Goal: Information Seeking & Learning: Check status

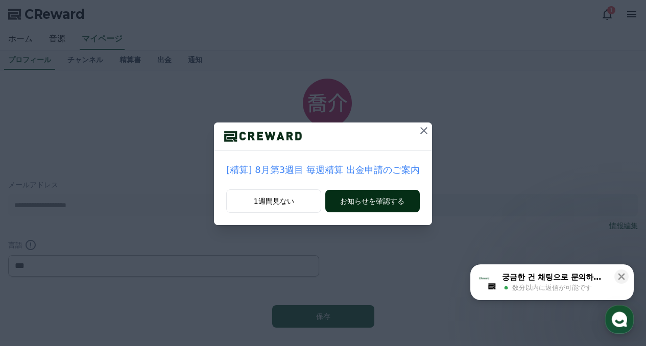
click at [370, 198] on button "お知らせを確認する" at bounding box center [372, 201] width 94 height 22
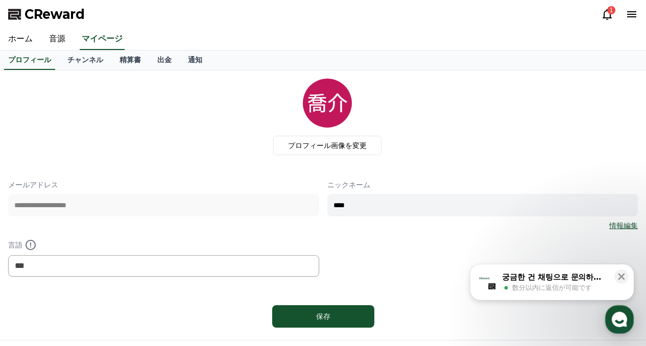
click at [532, 280] on div "궁금한 건 채팅으로 문의하세요" at bounding box center [555, 277] width 106 height 10
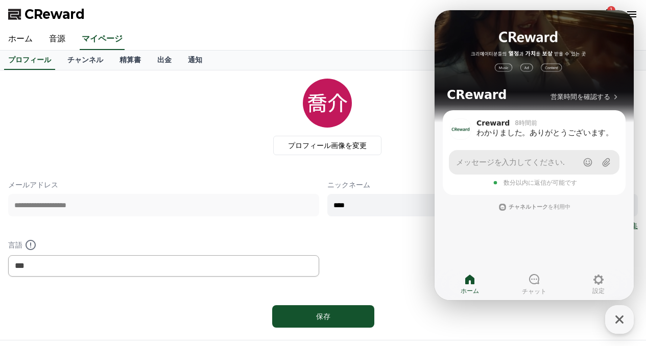
scroll to position [51, 0]
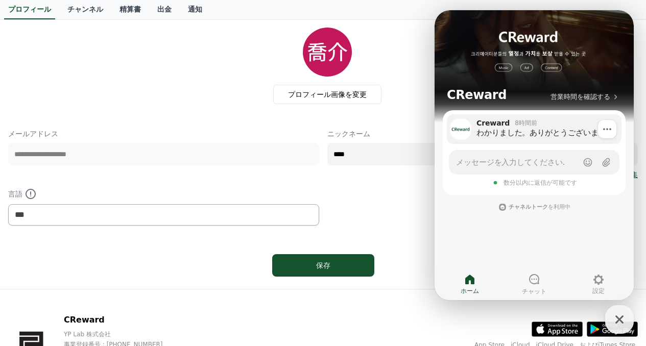
click at [563, 134] on div "わかりました。ありがとうございます。" at bounding box center [546, 133] width 138 height 10
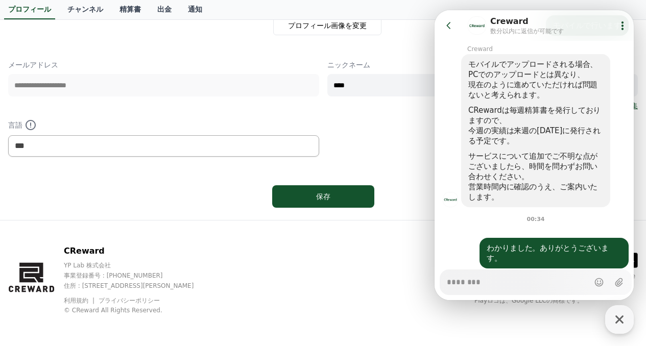
scroll to position [121, 0]
type textarea "*"
click at [458, 28] on button "Go to previous page" at bounding box center [453, 25] width 27 height 20
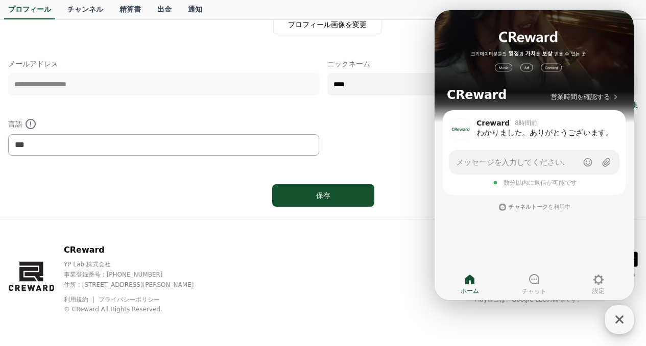
click at [623, 309] on div "button" at bounding box center [619, 319] width 29 height 29
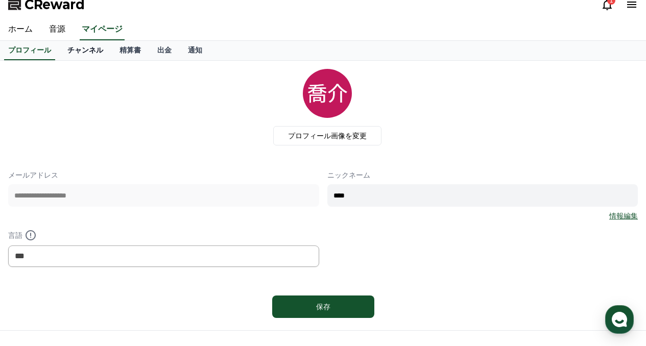
scroll to position [0, 0]
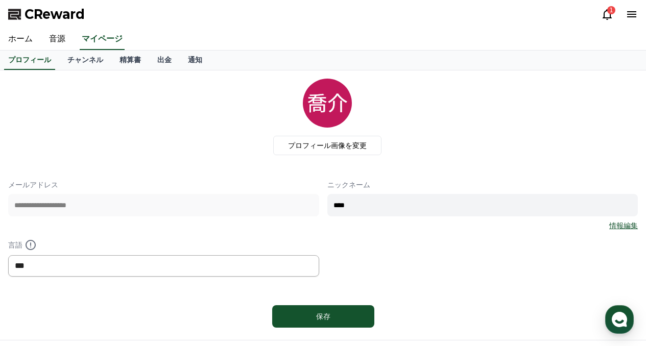
click at [155, 265] on select "*** ******* ***" at bounding box center [163, 265] width 311 height 21
click at [154, 265] on select "*** ******* ***" at bounding box center [163, 265] width 311 height 21
click at [55, 36] on link "音源" at bounding box center [57, 39] width 33 height 21
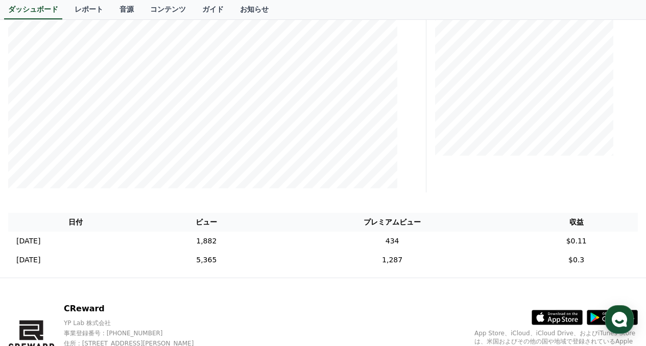
scroll to position [204, 0]
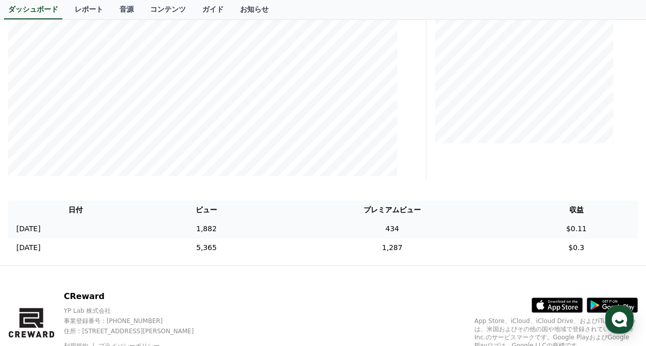
click at [220, 231] on td "1,882" at bounding box center [207, 229] width 126 height 19
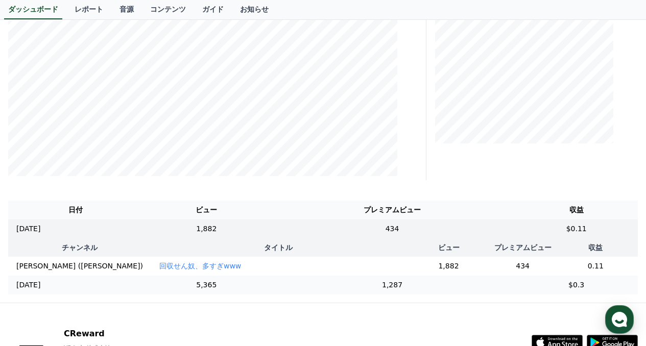
click at [265, 292] on td "5,365" at bounding box center [207, 285] width 126 height 19
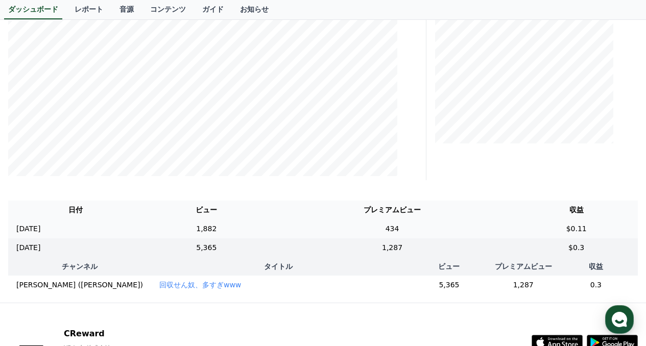
click at [259, 230] on td "1,882" at bounding box center [207, 229] width 126 height 19
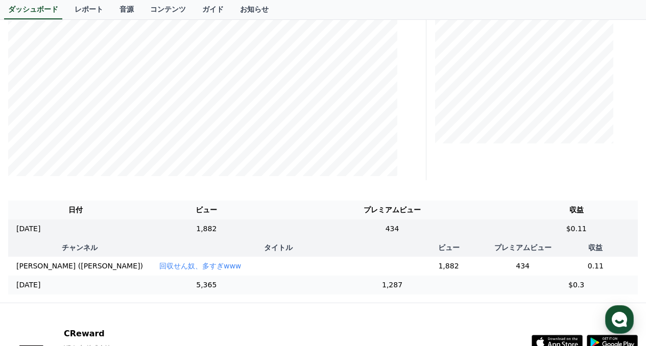
click at [258, 295] on td "5,365" at bounding box center [207, 285] width 126 height 19
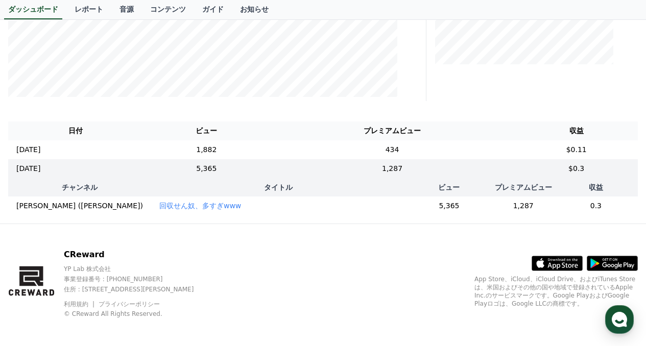
scroll to position [296, 0]
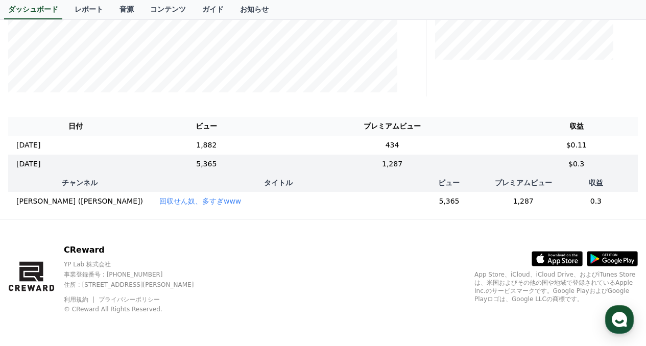
click at [630, 174] on th "収益" at bounding box center [596, 183] width 84 height 18
click at [515, 155] on td "1,287" at bounding box center [393, 164] width 246 height 19
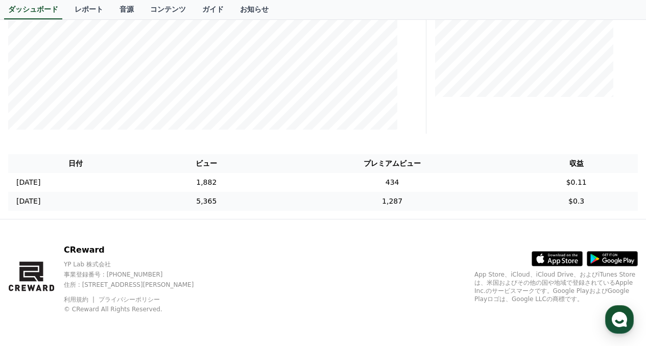
scroll to position [251, 0]
click at [478, 171] on th "プレミアムビュー" at bounding box center [393, 163] width 246 height 19
click at [467, 180] on td "434" at bounding box center [393, 182] width 246 height 19
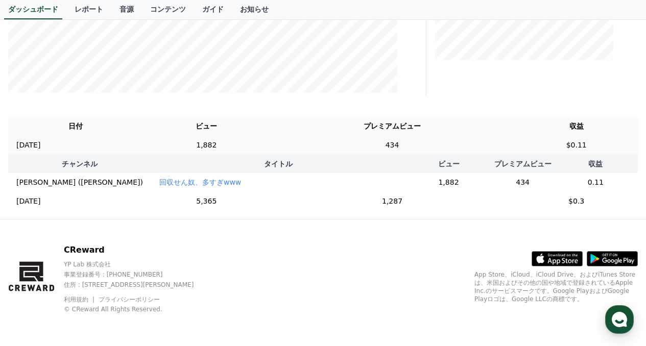
click at [472, 136] on td "434" at bounding box center [393, 145] width 246 height 19
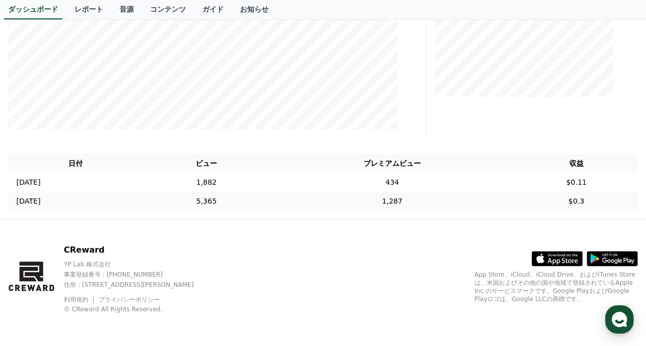
click at [243, 207] on td "5,365" at bounding box center [207, 201] width 126 height 19
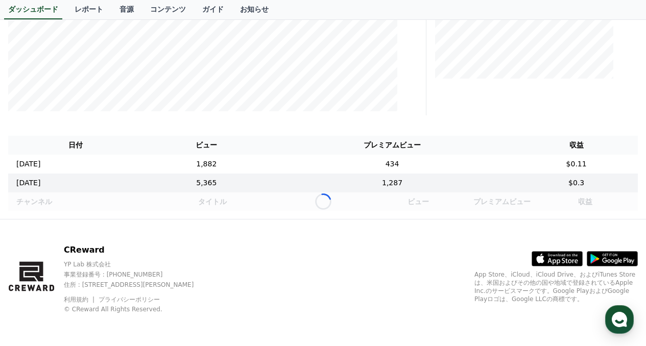
scroll to position [296, 0]
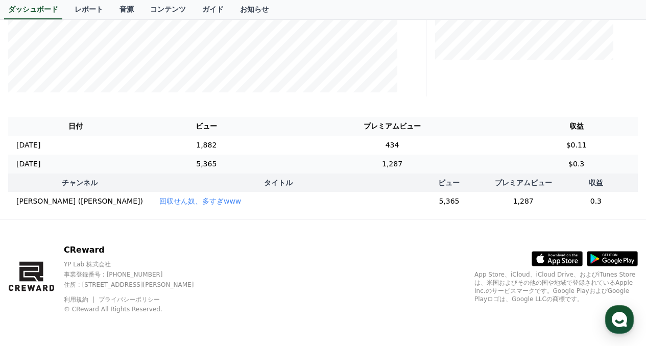
click at [258, 161] on td "5,365" at bounding box center [207, 164] width 126 height 19
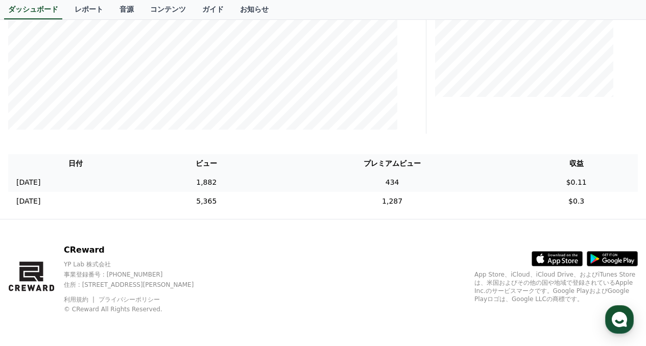
click at [251, 179] on td "1,882" at bounding box center [207, 182] width 126 height 19
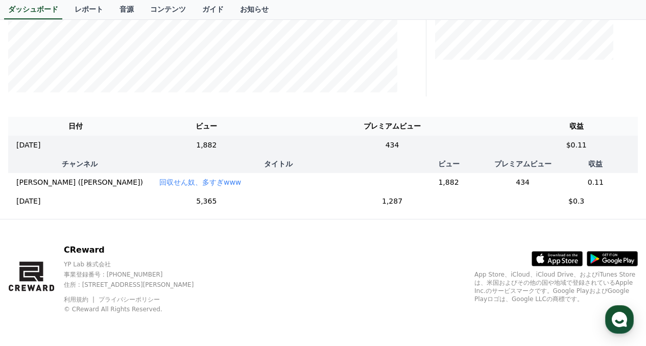
click at [159, 177] on p "回収せん奴、多すぎwww" at bounding box center [200, 182] width 82 height 10
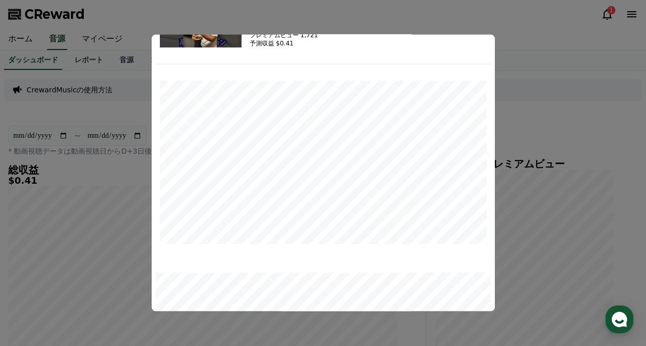
scroll to position [43, 0]
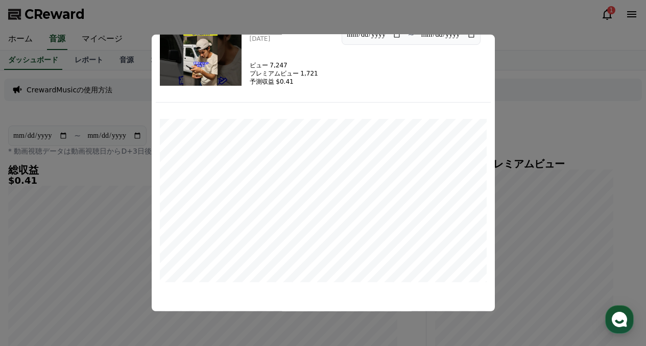
click at [557, 193] on button "close modal" at bounding box center [323, 173] width 646 height 346
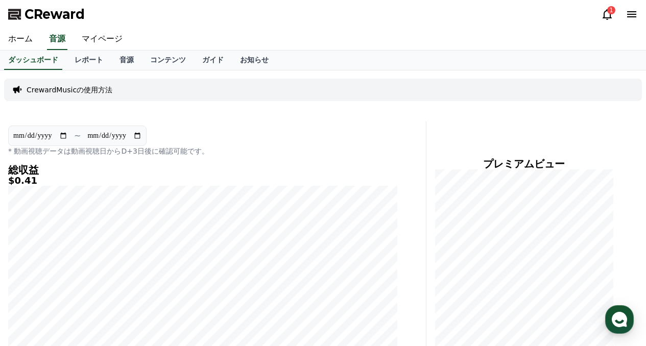
click at [600, 16] on div "CReward 1" at bounding box center [323, 14] width 646 height 29
click at [605, 16] on icon at bounding box center [607, 14] width 12 height 12
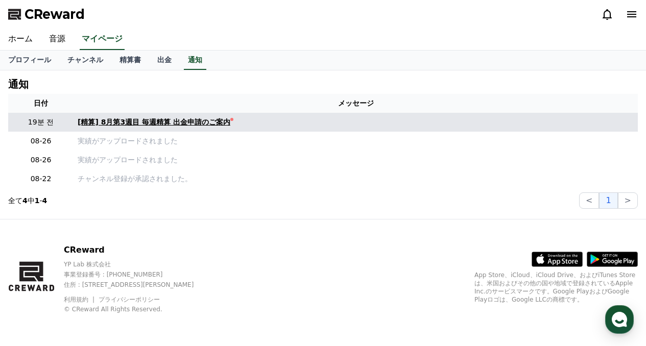
click at [169, 120] on div "[精算] 8月第3週目 毎週精算 出金申請のご案内" at bounding box center [154, 122] width 153 height 11
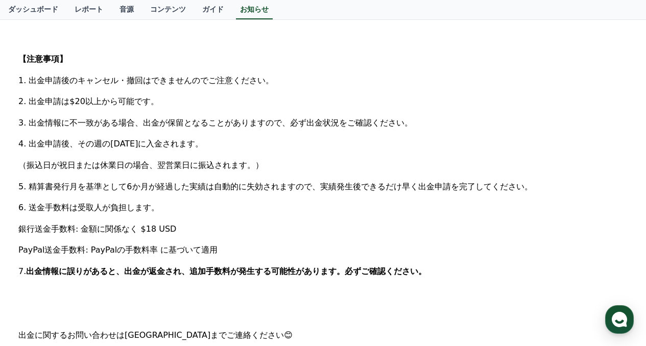
scroll to position [511, 0]
